Goal: Task Accomplishment & Management: Complete application form

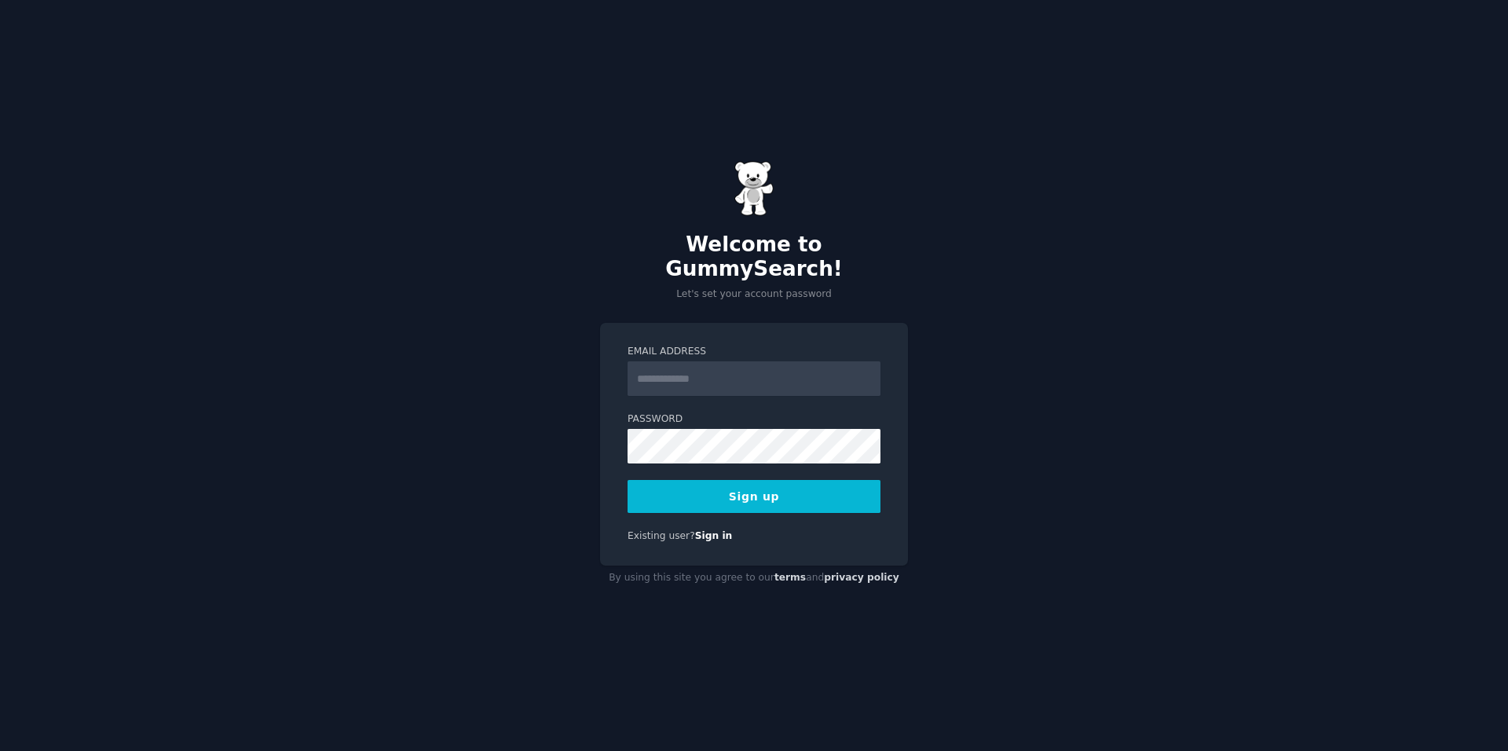
click at [617, 541] on div "Email Address Password Sign up Existing user? Sign in" at bounding box center [754, 444] width 308 height 243
click at [723, 362] on input "Email Address" at bounding box center [754, 378] width 253 height 35
type input "**********"
click at [594, 493] on div "**********" at bounding box center [754, 375] width 1508 height 751
click at [769, 484] on button "Sign up" at bounding box center [754, 496] width 253 height 33
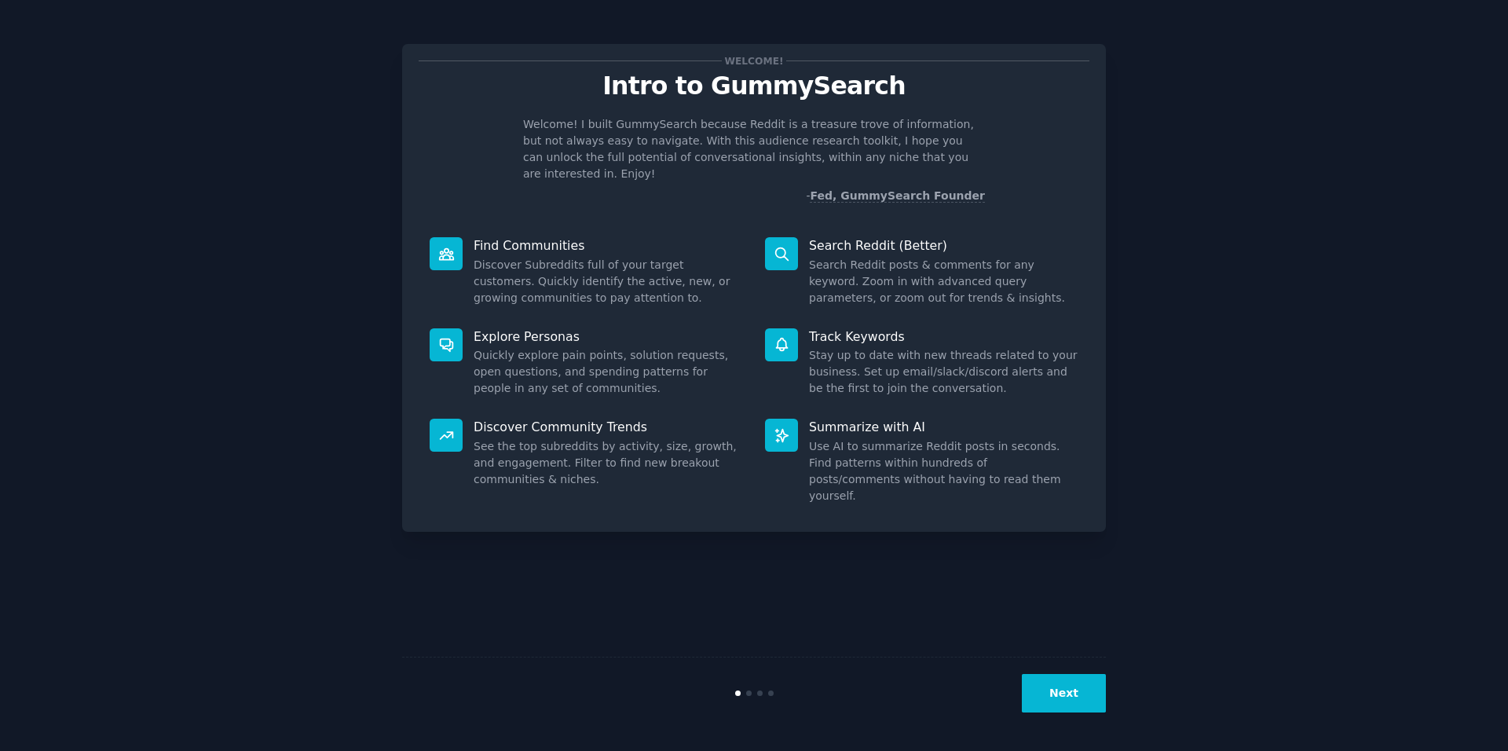
click at [1060, 699] on button "Next" at bounding box center [1064, 693] width 84 height 38
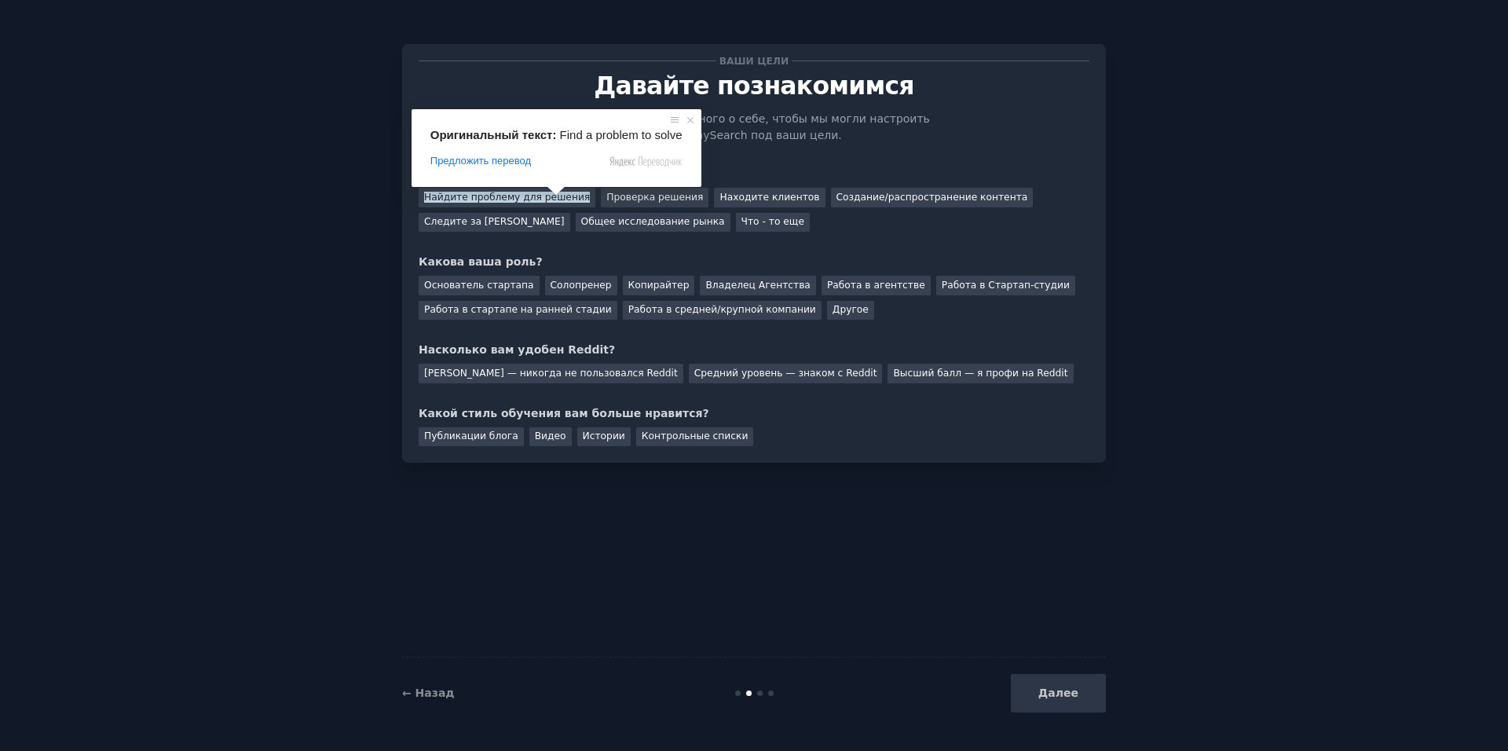
click at [546, 196] on span at bounding box center [556, 190] width 20 height 9
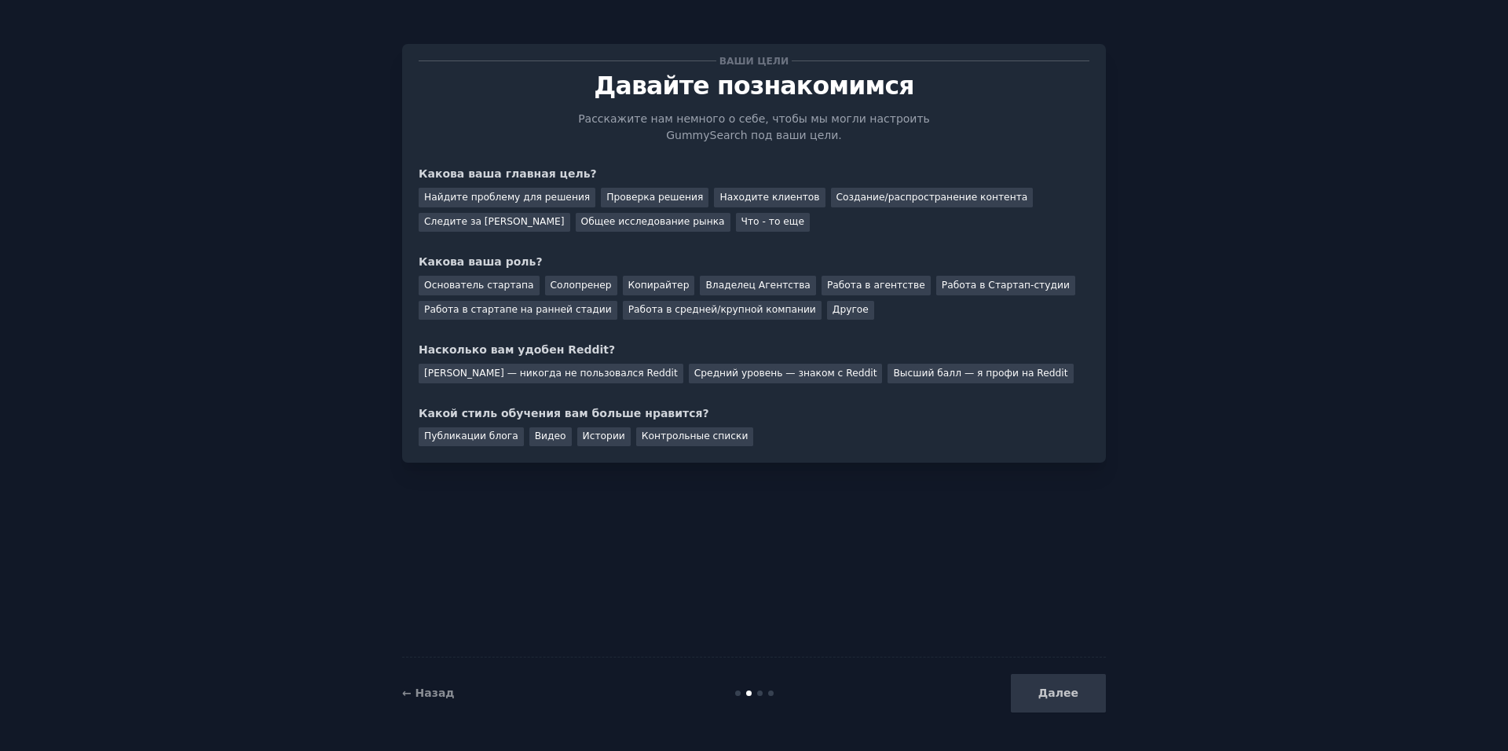
click at [949, 247] on div "Ваши цели Давайте познакомимся Расскажите нам немного о себе, чтобы мы могли на…" at bounding box center [754, 253] width 671 height 386
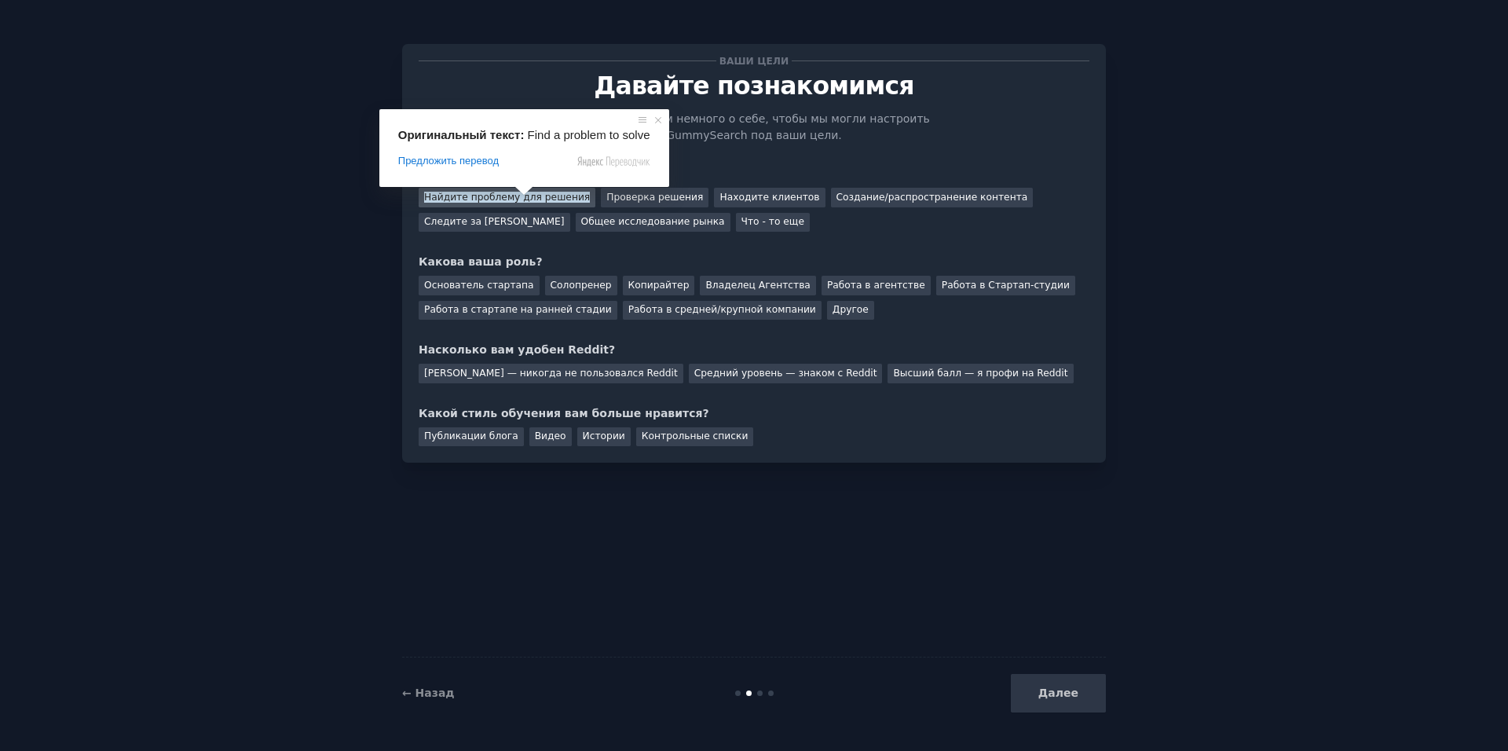
click at [500, 192] on ya-tr-span "Найдите проблему для решения" at bounding box center [507, 197] width 166 height 11
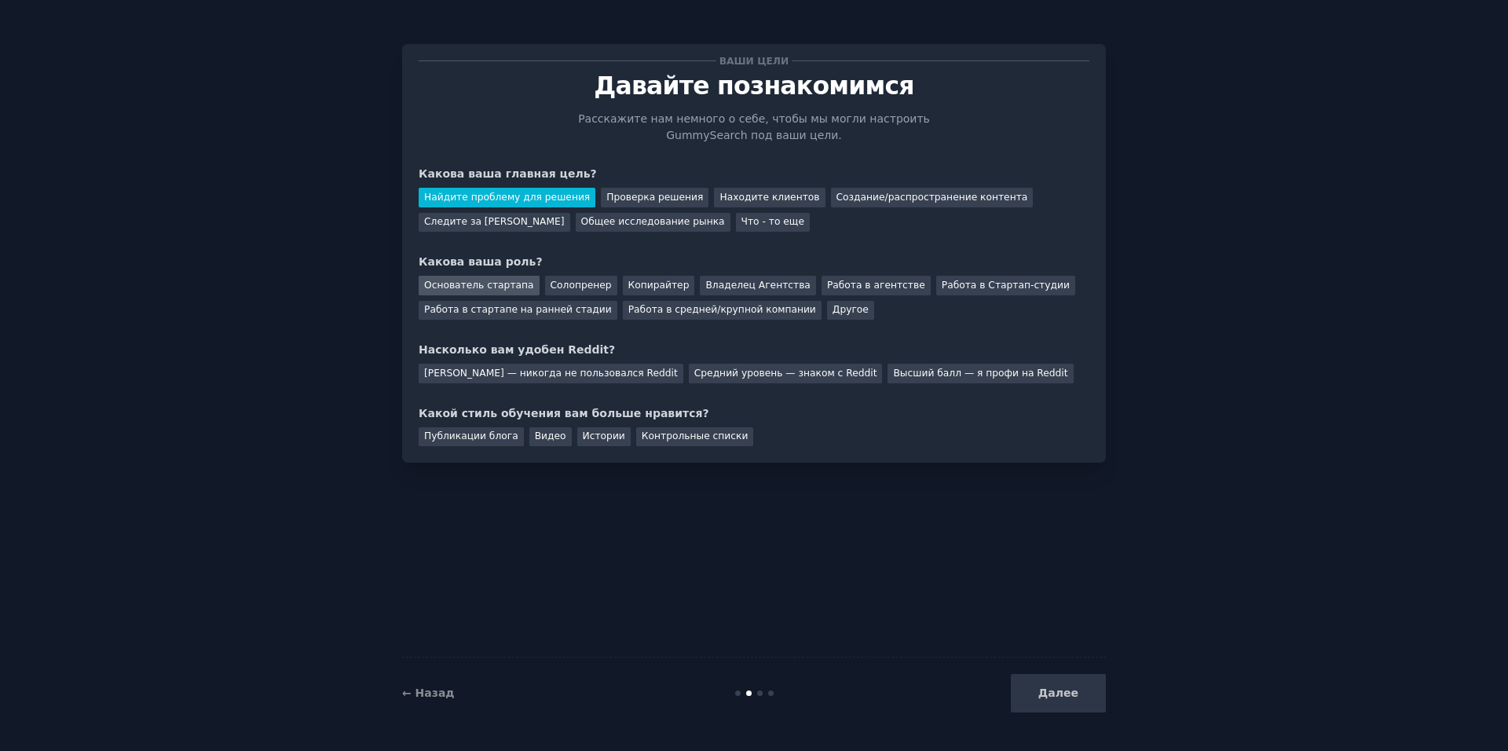
click at [499, 289] on ya-tr-span "Основатель стартапа" at bounding box center [479, 285] width 110 height 11
click at [694, 372] on ya-tr-span "Средний уровень — знаком с Reddit" at bounding box center [785, 373] width 183 height 11
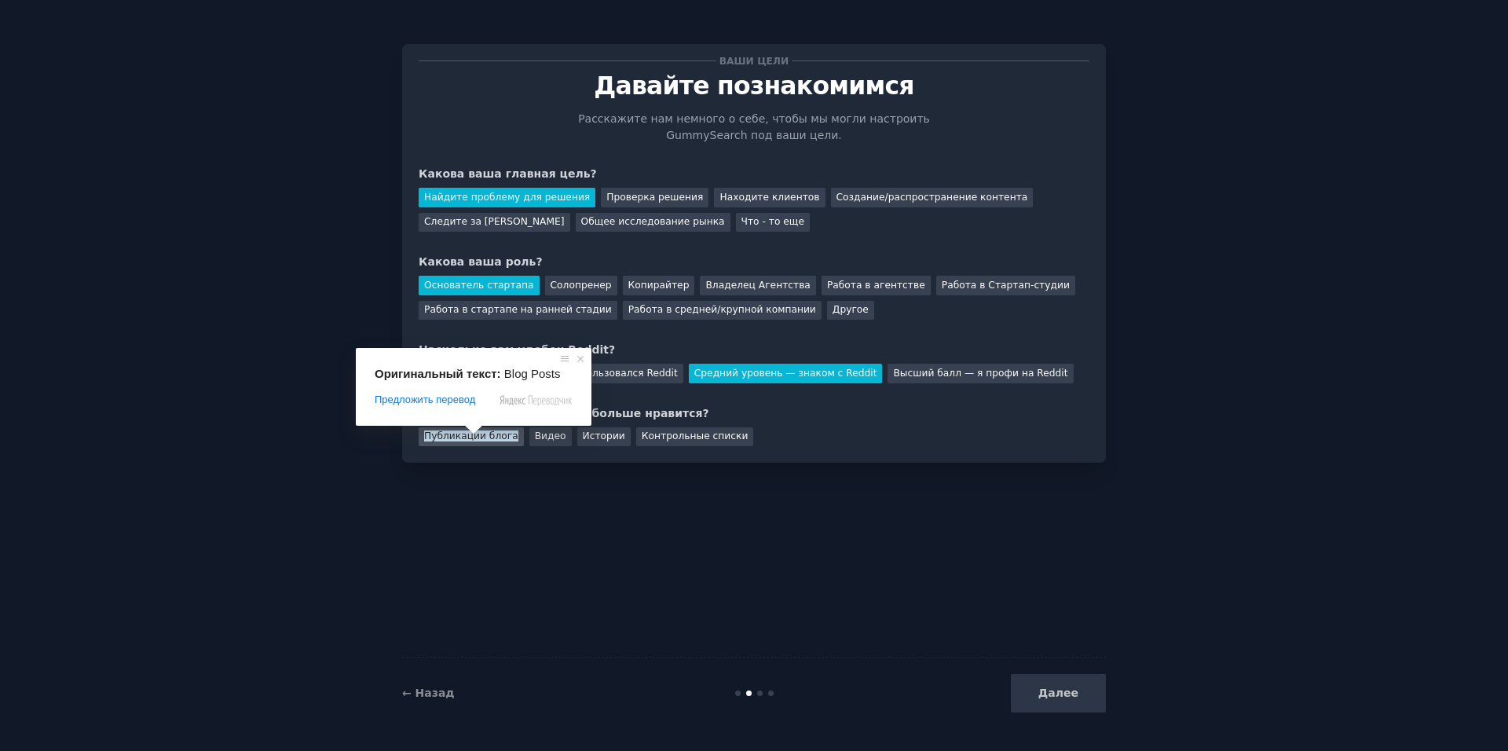
click at [472, 439] on ya-tr-span "Публикации блога" at bounding box center [471, 435] width 94 height 11
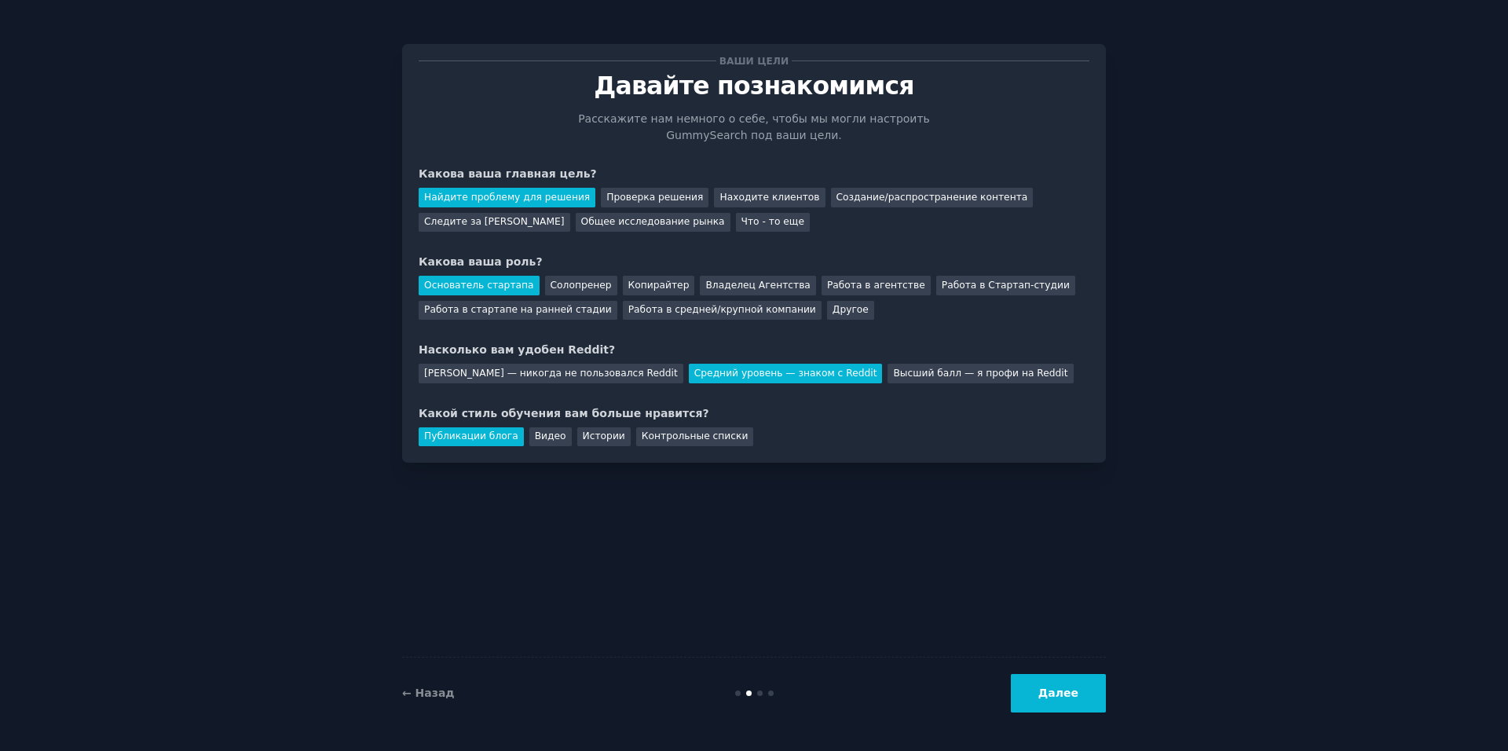
click at [1066, 694] on ya-tr-span "Далее" at bounding box center [1058, 693] width 40 height 13
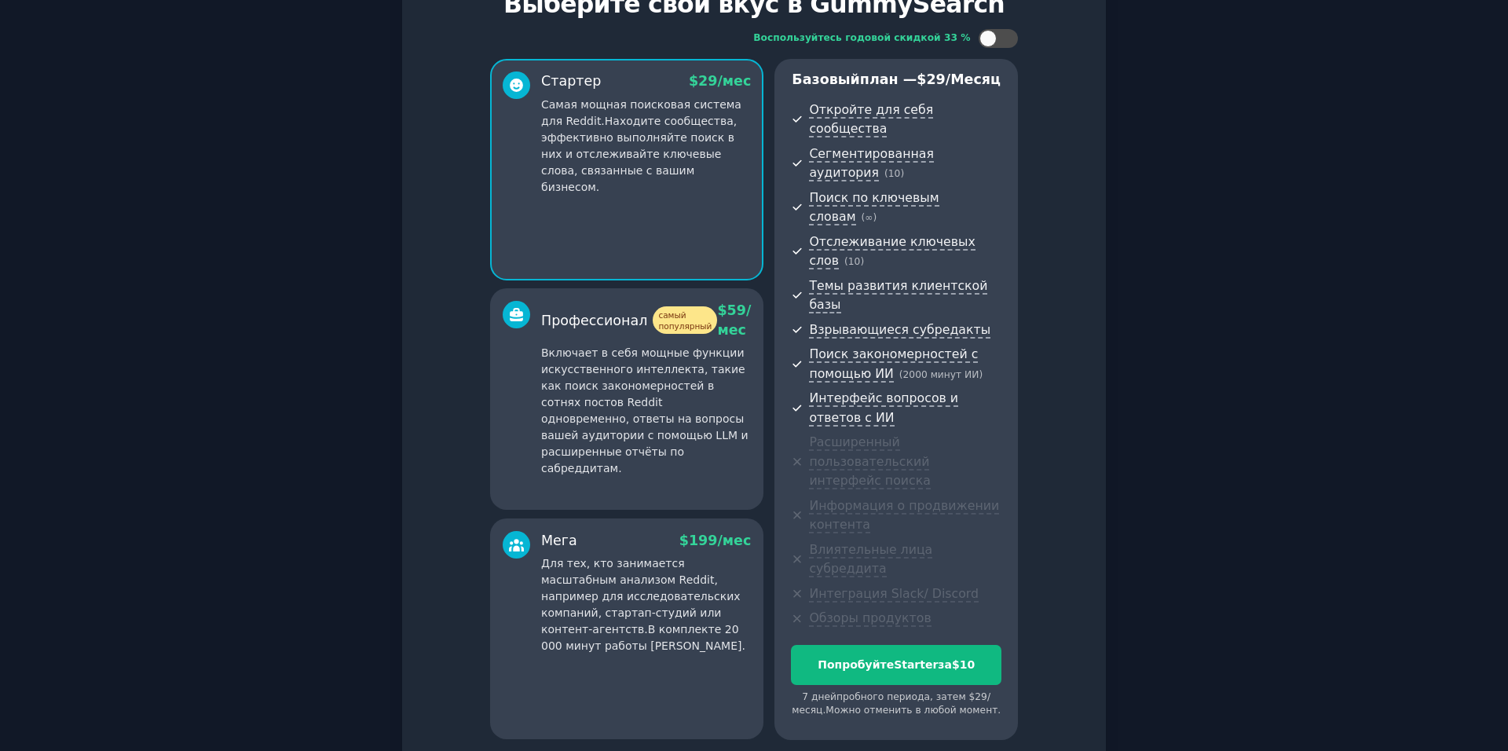
scroll to position [85, 0]
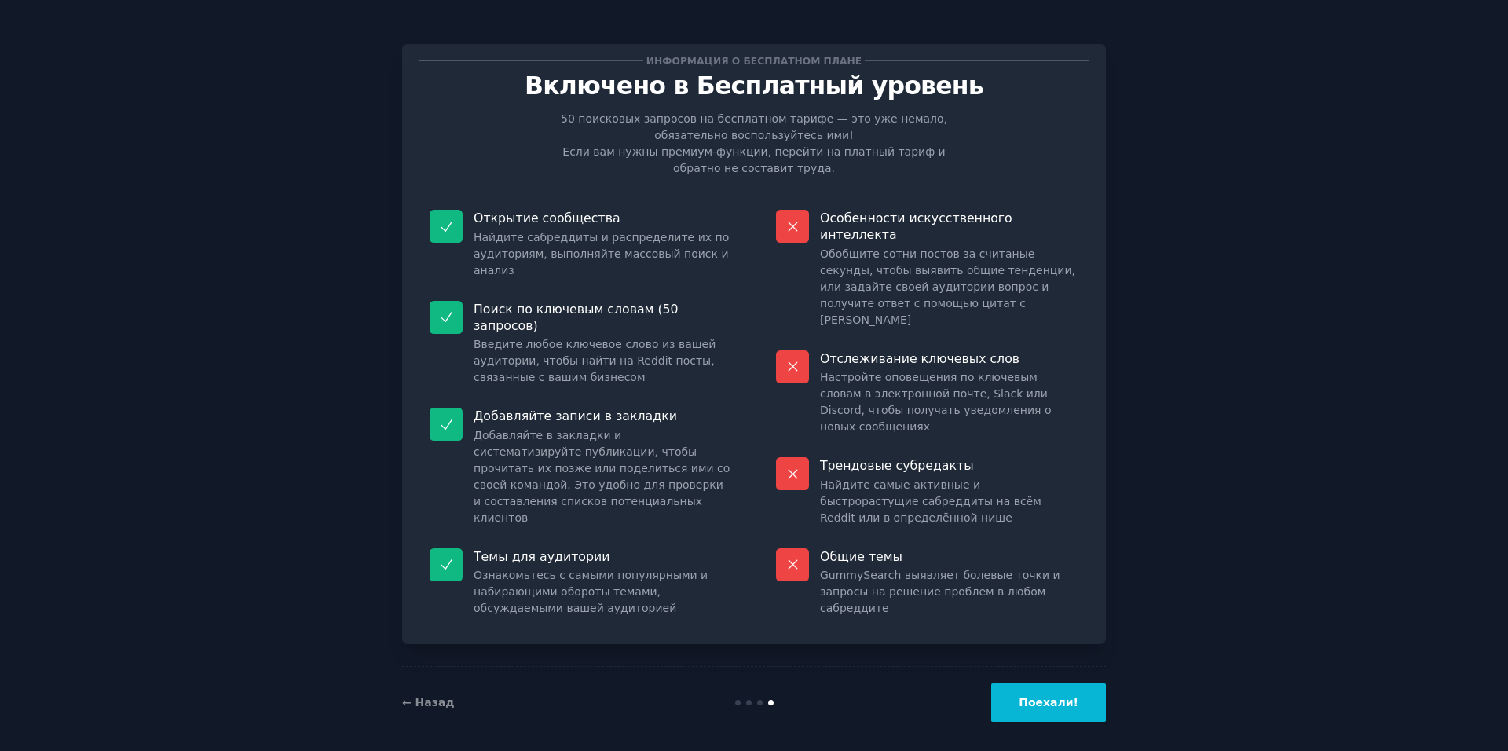
click at [1064, 685] on button "Поехали!" at bounding box center [1048, 702] width 115 height 38
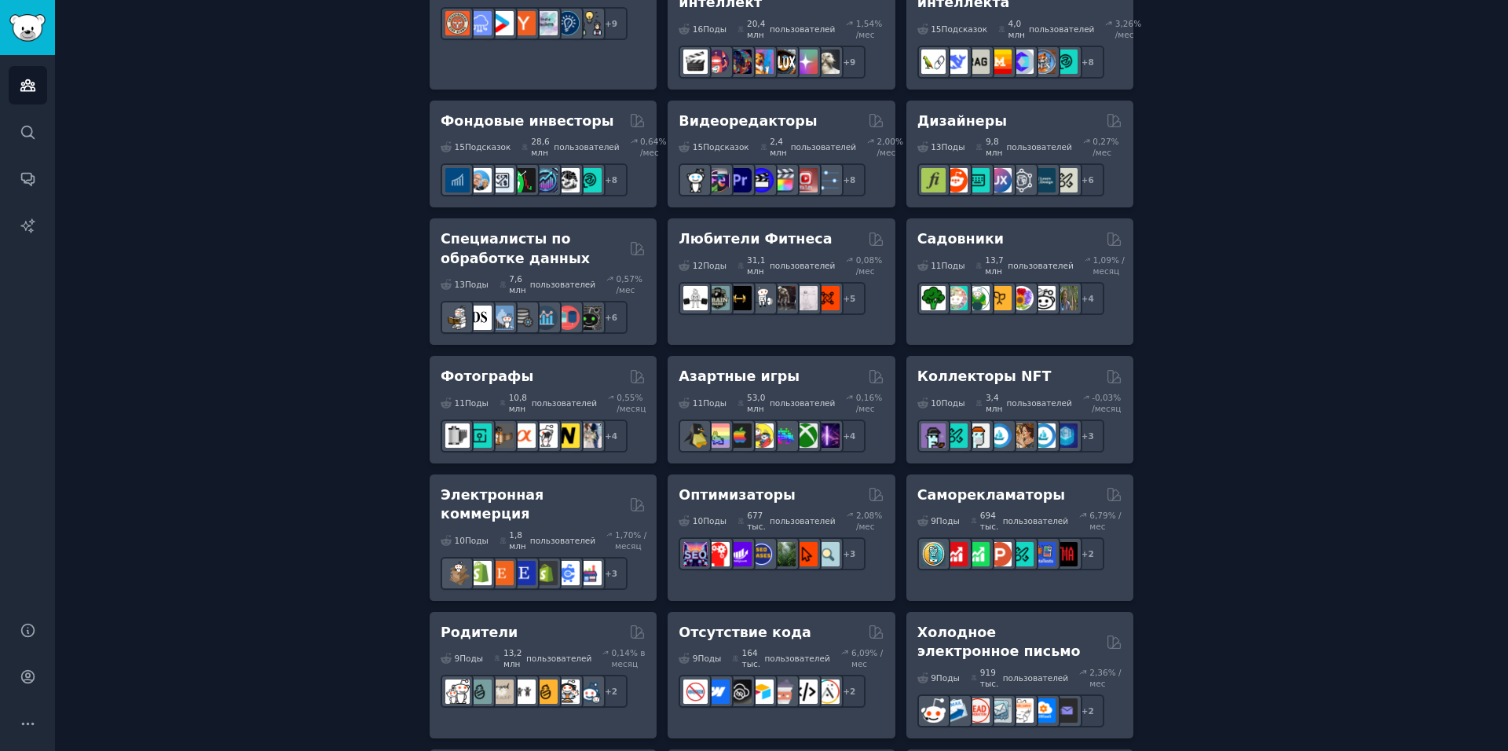
scroll to position [172, 0]
